Goal: Information Seeking & Learning: Learn about a topic

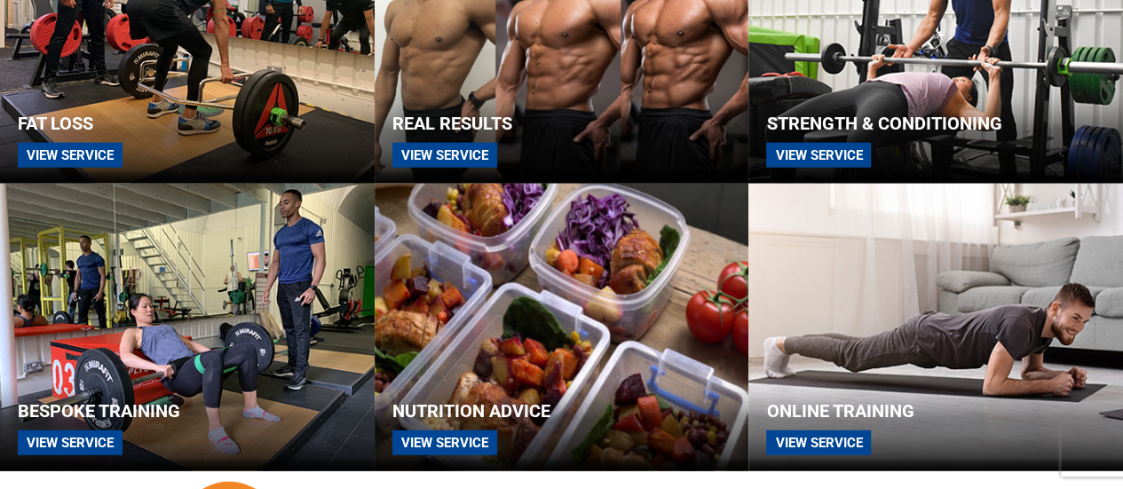
scroll to position [2054, 0]
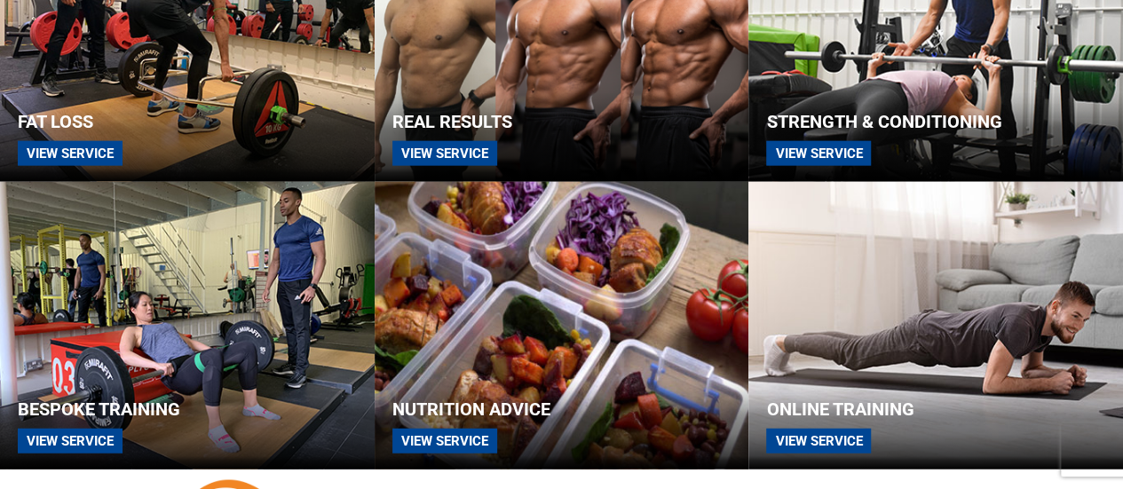
click at [435, 452] on span "View Service" at bounding box center [445, 441] width 105 height 25
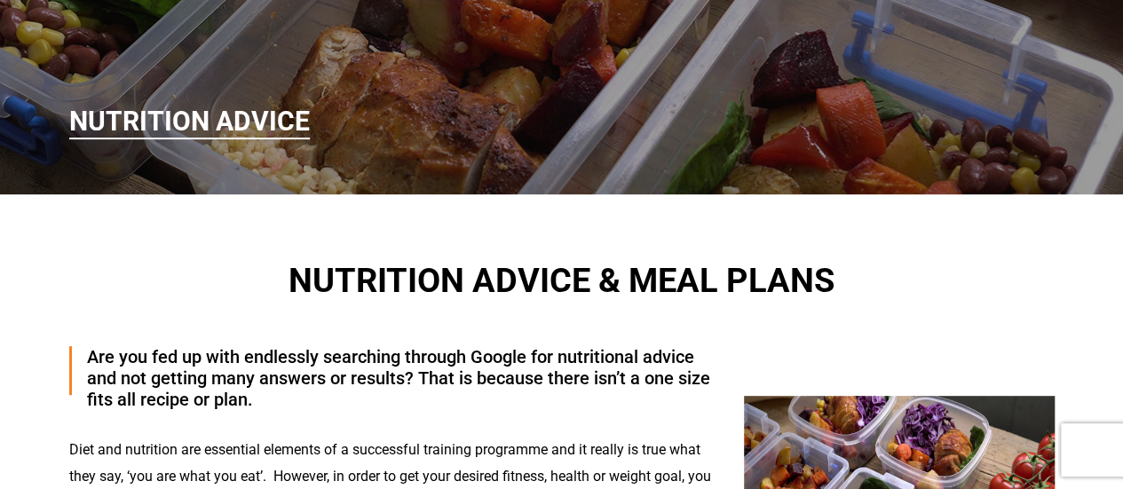
scroll to position [170, 0]
